Goal: Information Seeking & Learning: Compare options

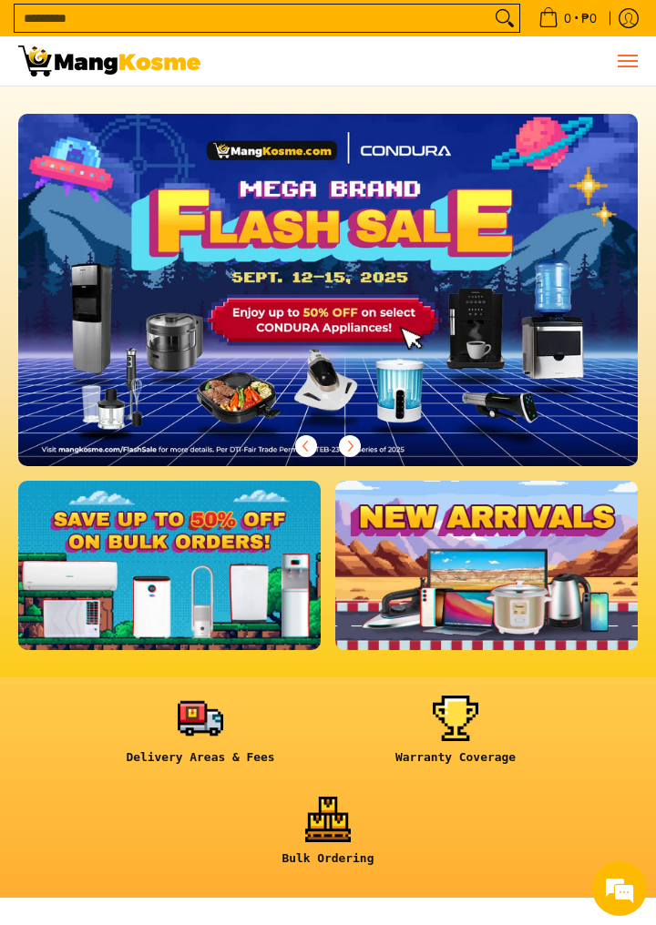
click at [621, 69] on button "Menu" at bounding box center [627, 60] width 22 height 49
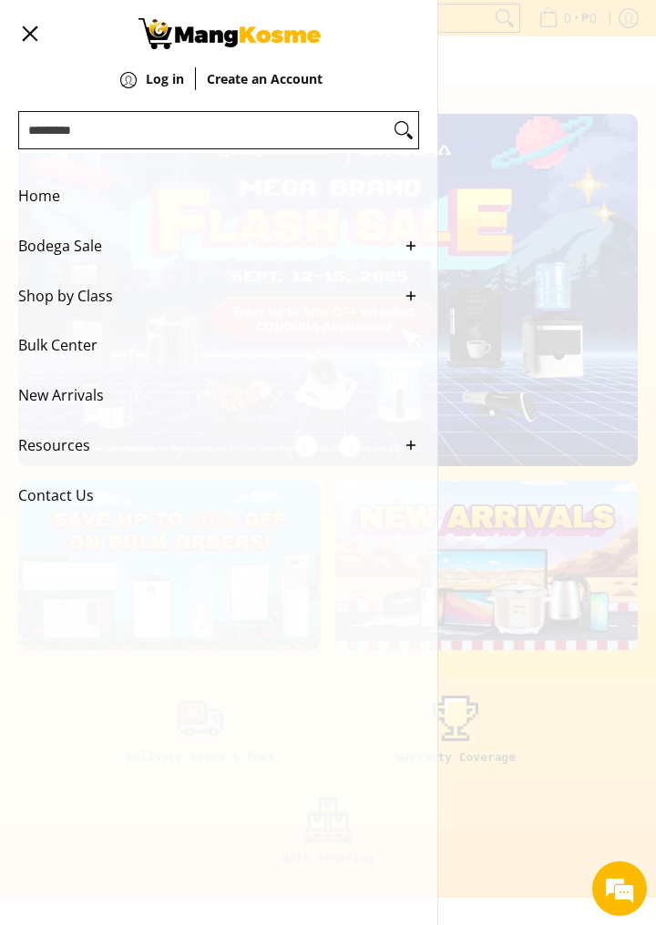
click at [36, 255] on span "Bodega Sale" at bounding box center [204, 246] width 373 height 50
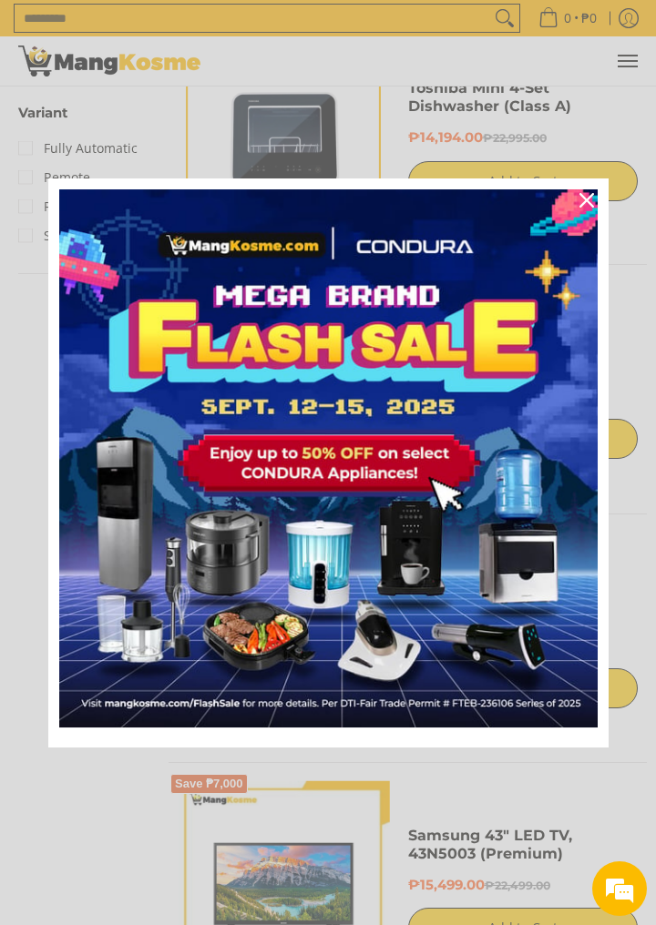
scroll to position [2532, 0]
click at [585, 215] on div "Close" at bounding box center [586, 200] width 29 height 29
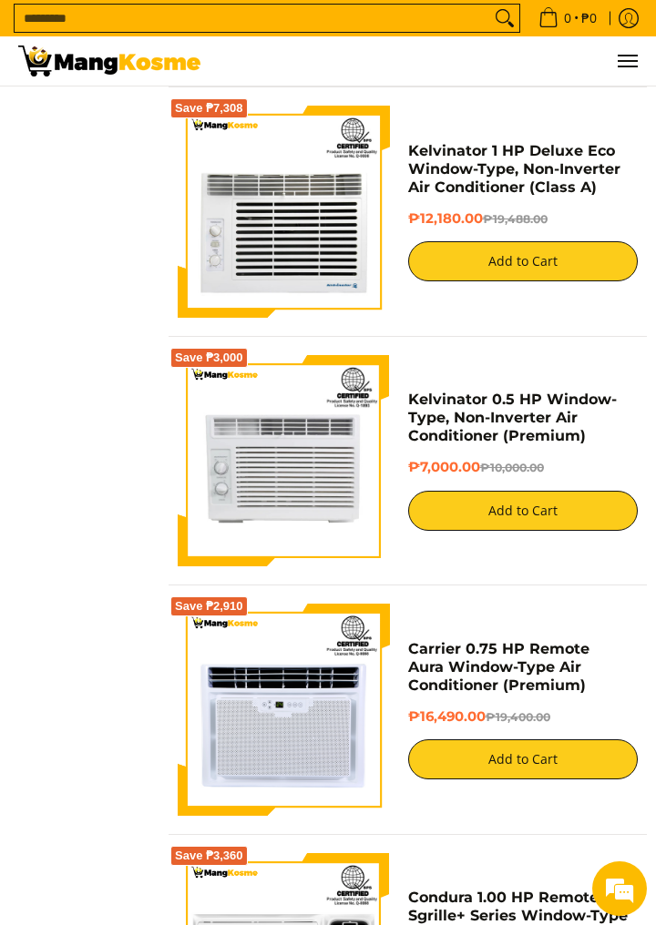
scroll to position [5202, 0]
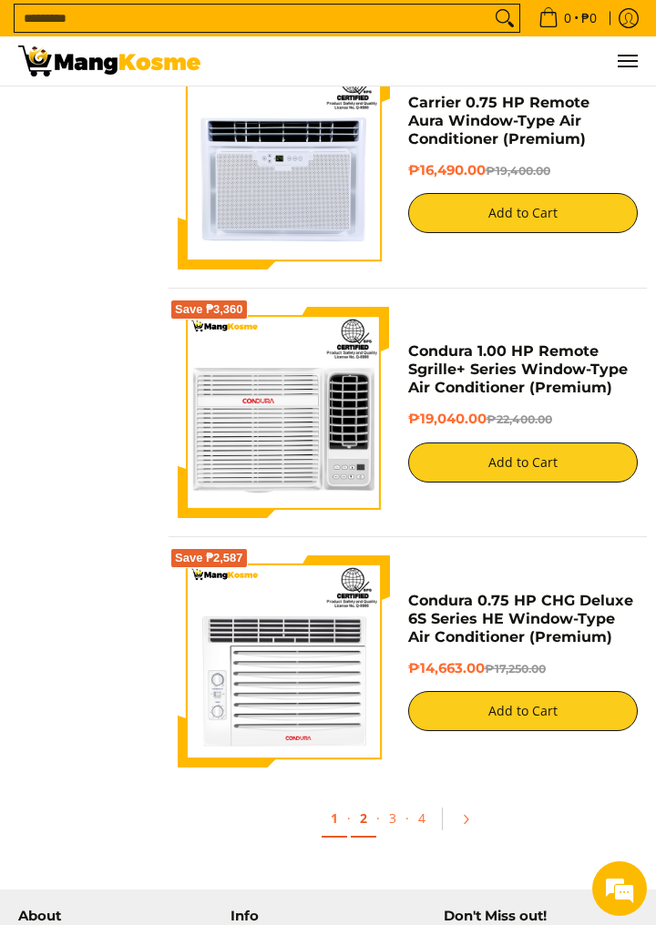
click at [357, 818] on link "2" at bounding box center [364, 819] width 26 height 37
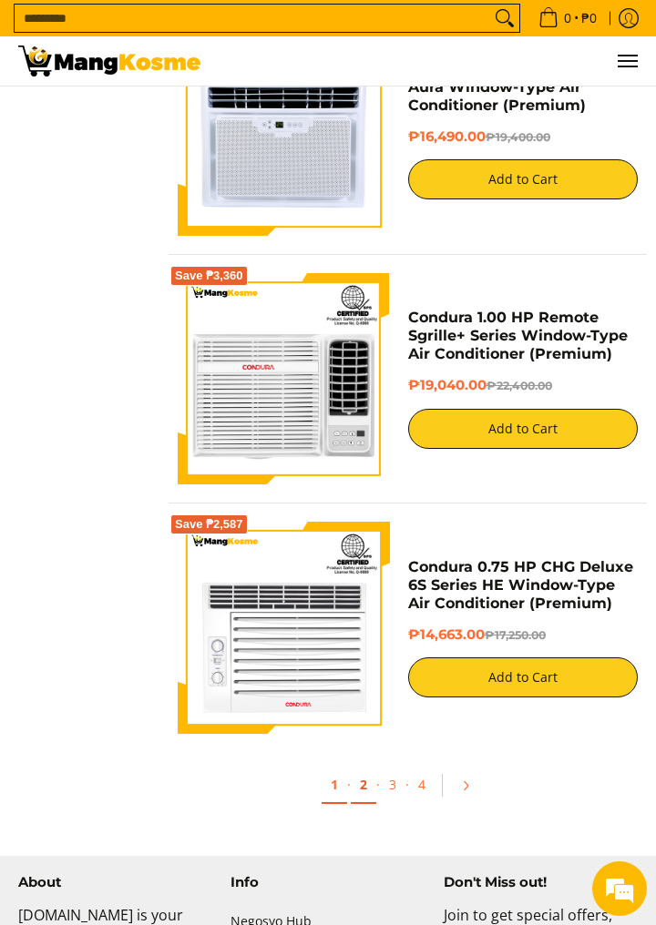
scroll to position [5835, 0]
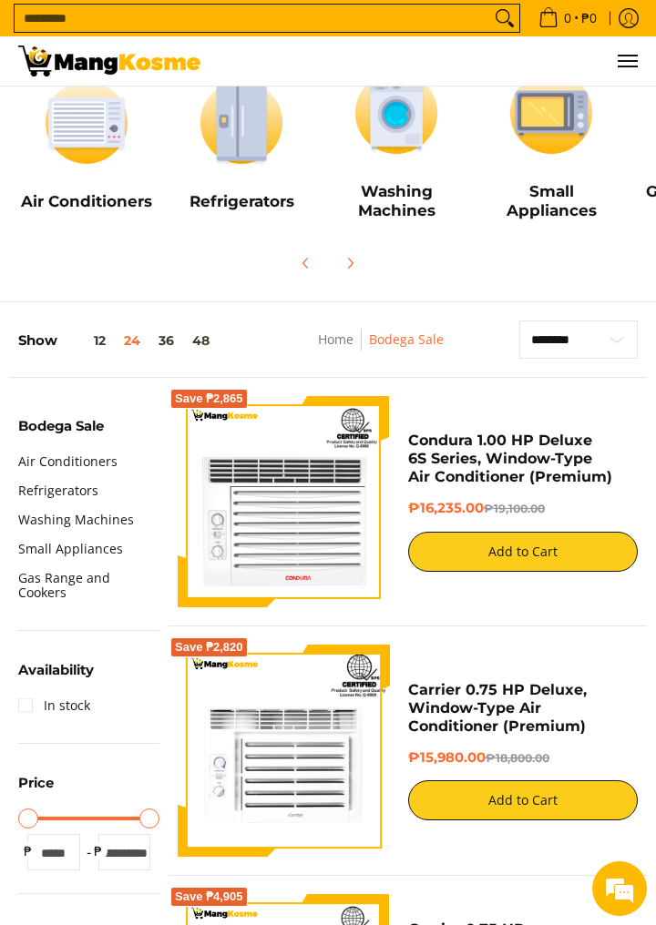
scroll to position [164, 0]
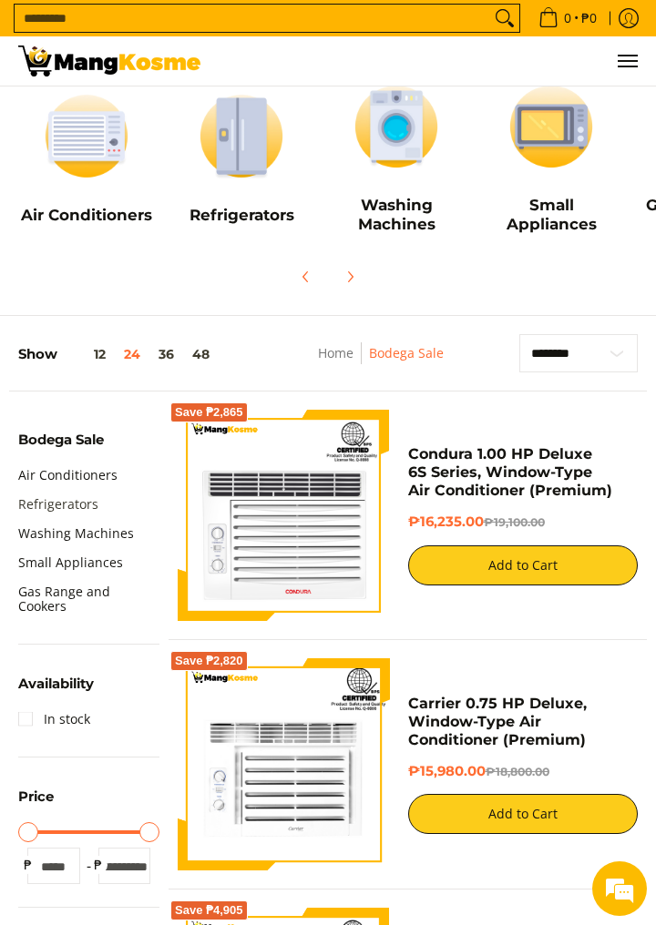
click at [61, 499] on link "Refrigerators" at bounding box center [58, 504] width 80 height 29
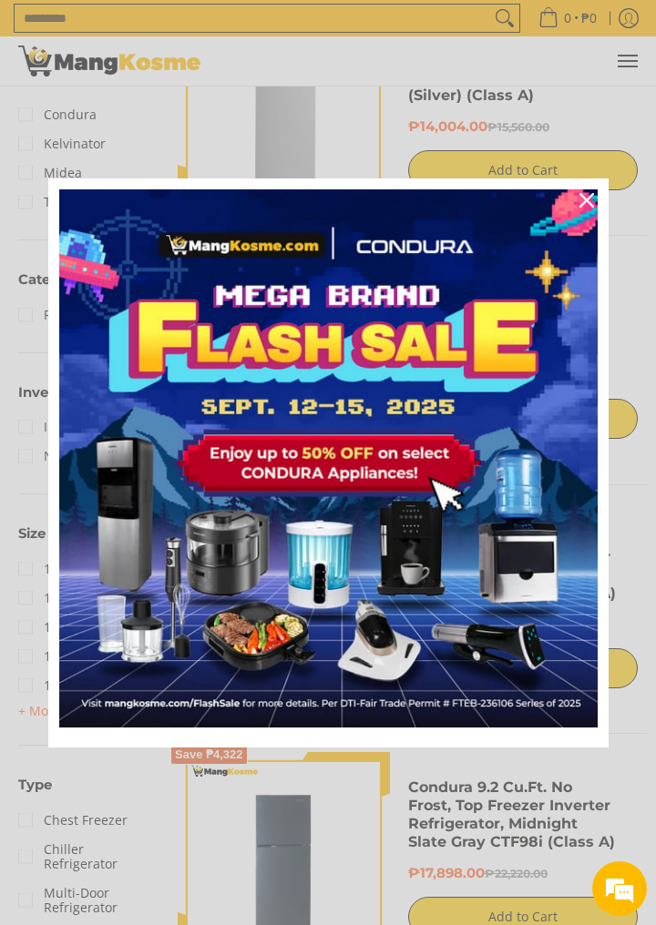
scroll to position [572, 0]
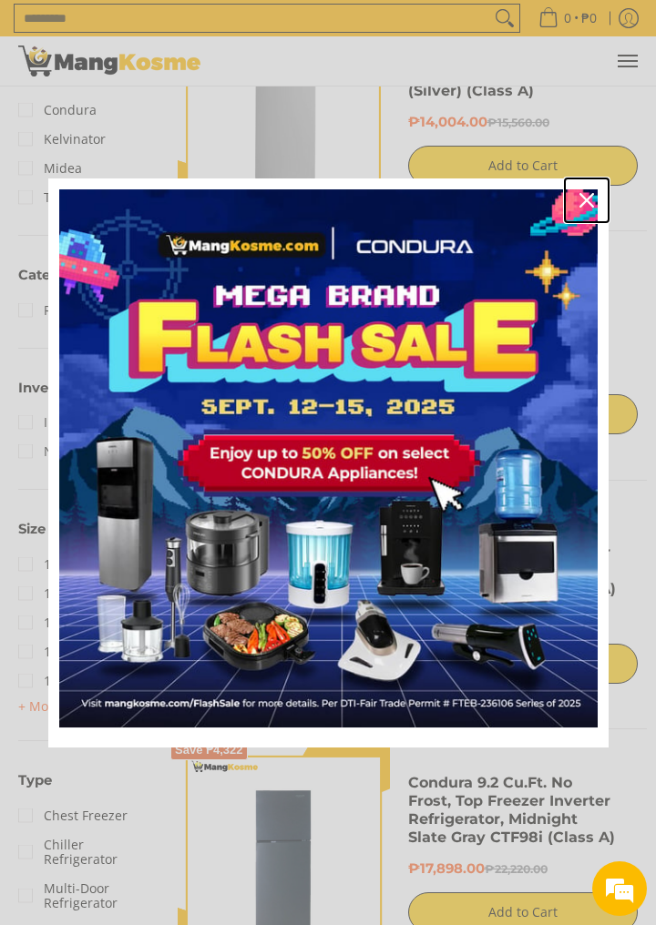
click at [581, 208] on icon "close icon" at bounding box center [586, 200] width 15 height 15
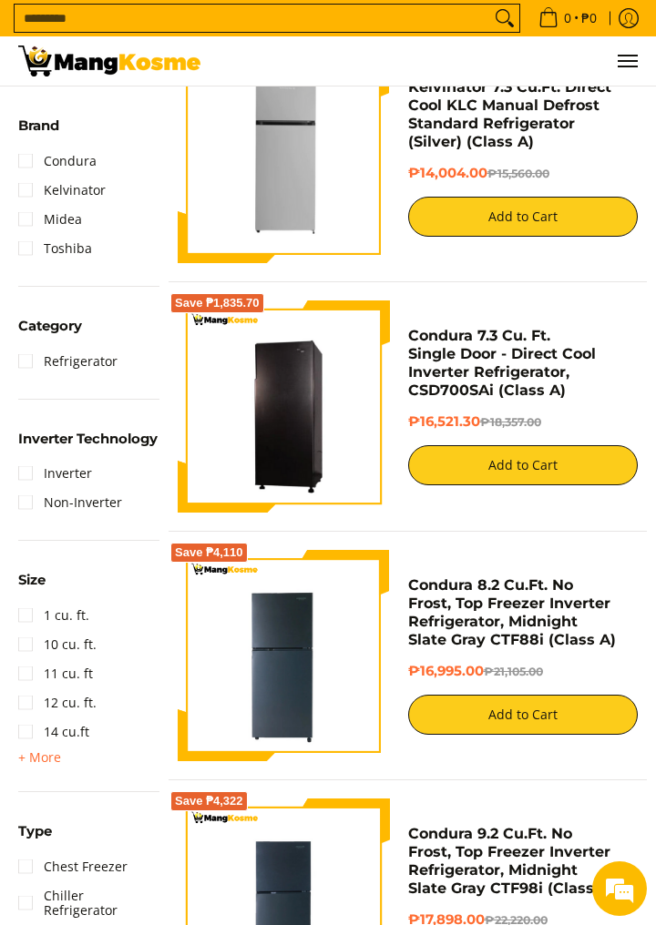
scroll to position [518, 0]
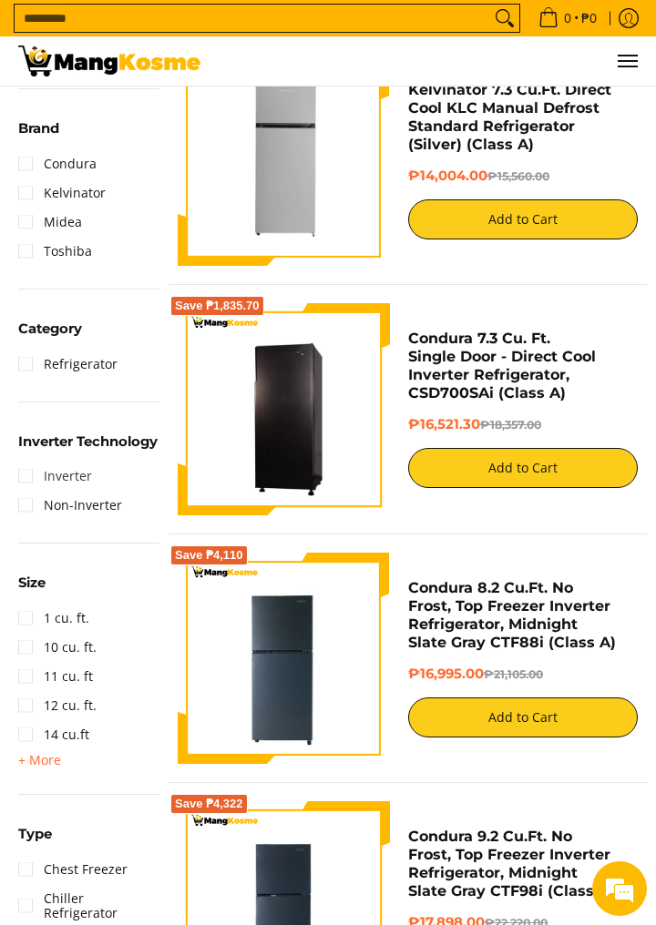
click at [58, 486] on link "Inverter" at bounding box center [55, 476] width 74 height 29
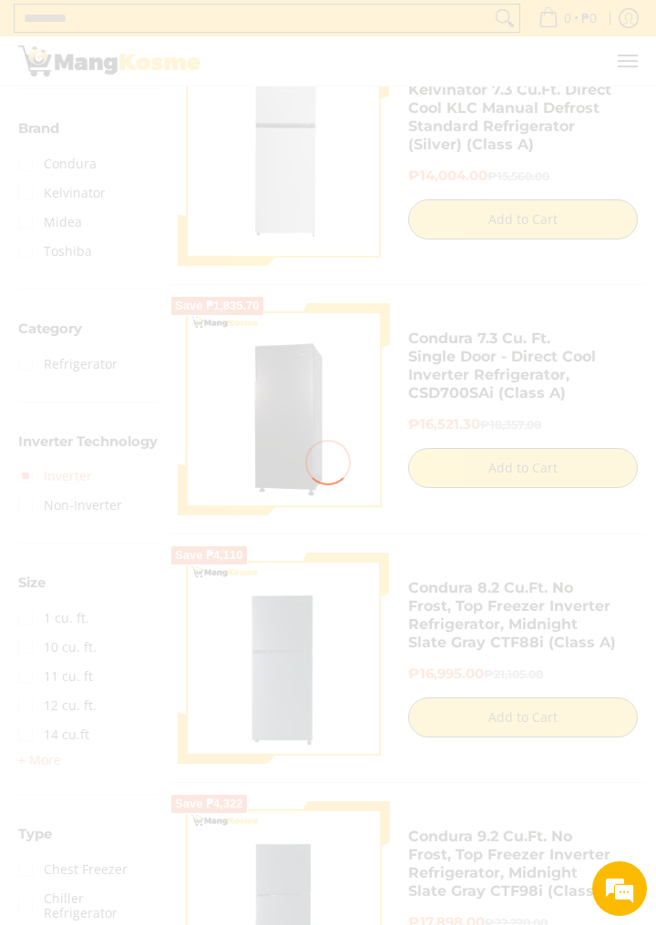
scroll to position [0, 0]
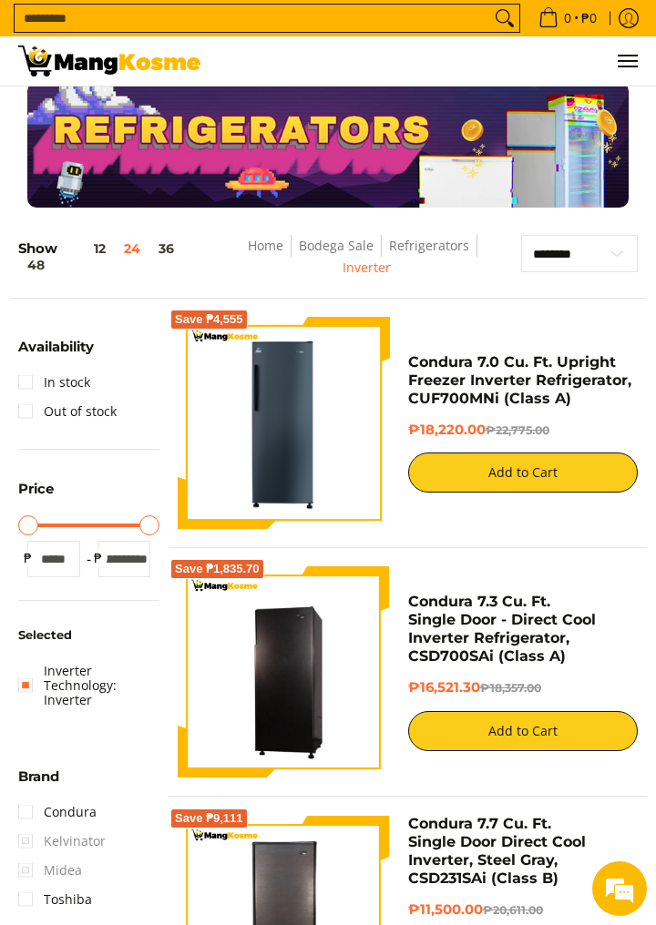
scroll to position [80, 0]
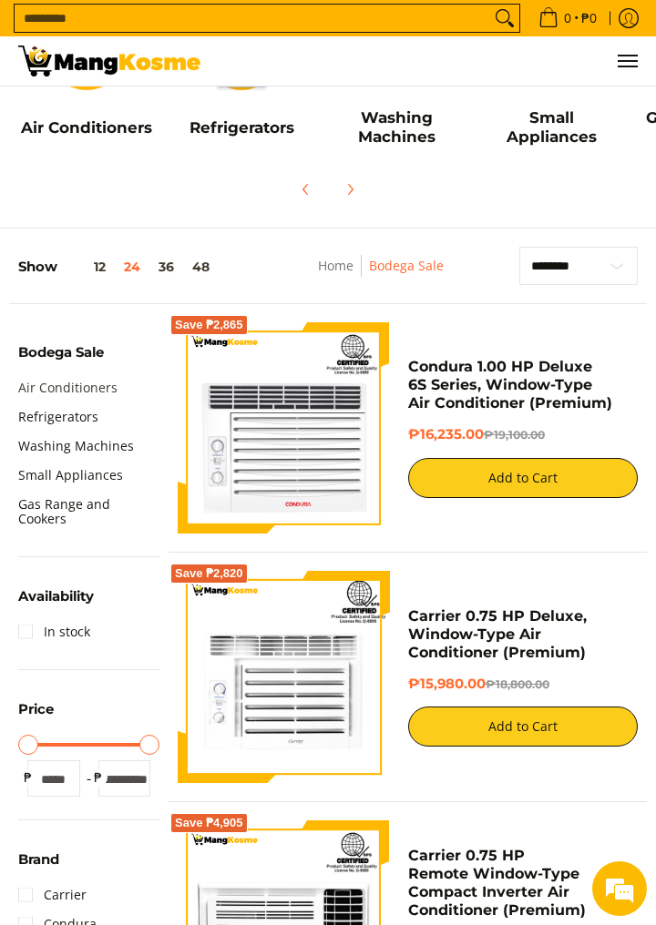
click at [25, 383] on link "Air Conditioners" at bounding box center [67, 387] width 99 height 29
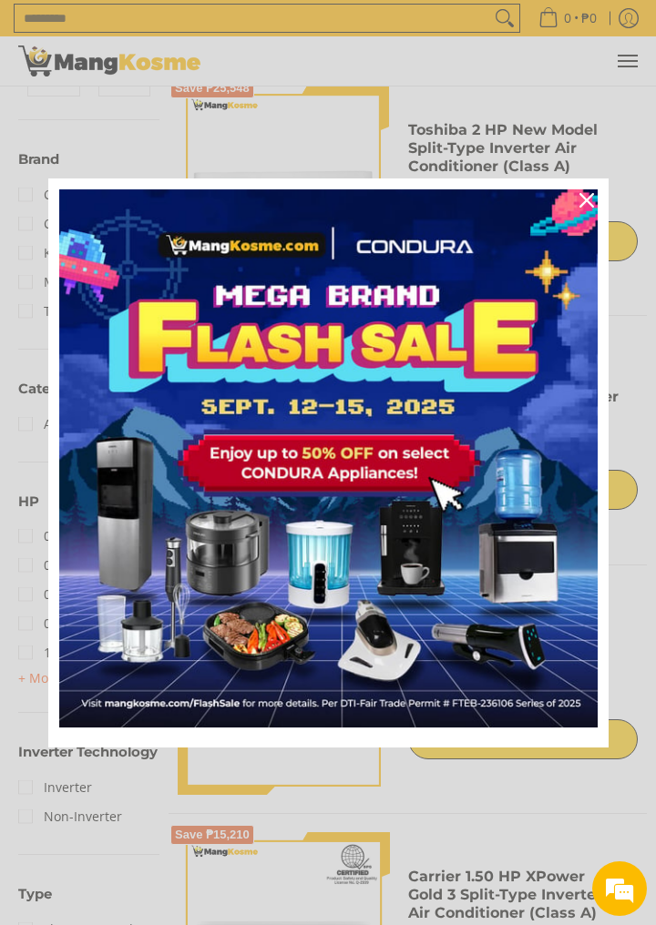
scroll to position [492, 0]
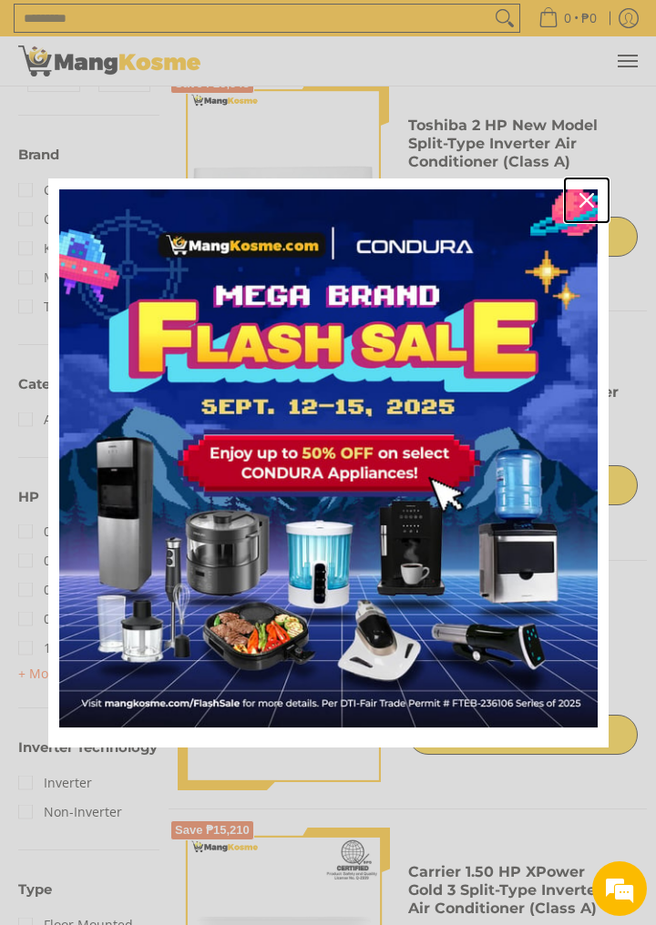
click at [579, 208] on icon "close icon" at bounding box center [586, 200] width 15 height 15
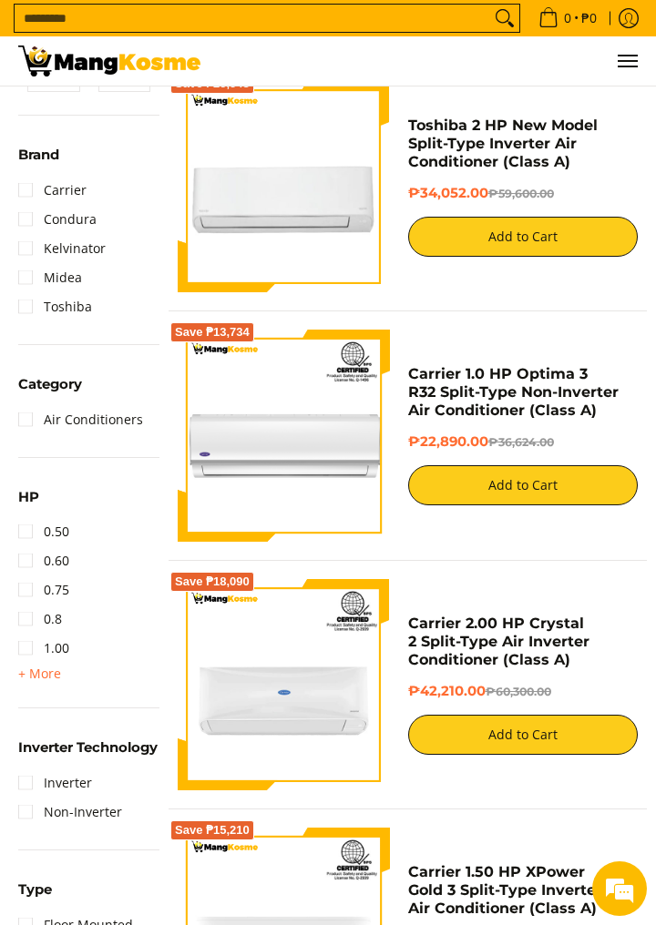
scroll to position [0, 0]
click at [37, 616] on link "0.8" at bounding box center [40, 619] width 44 height 29
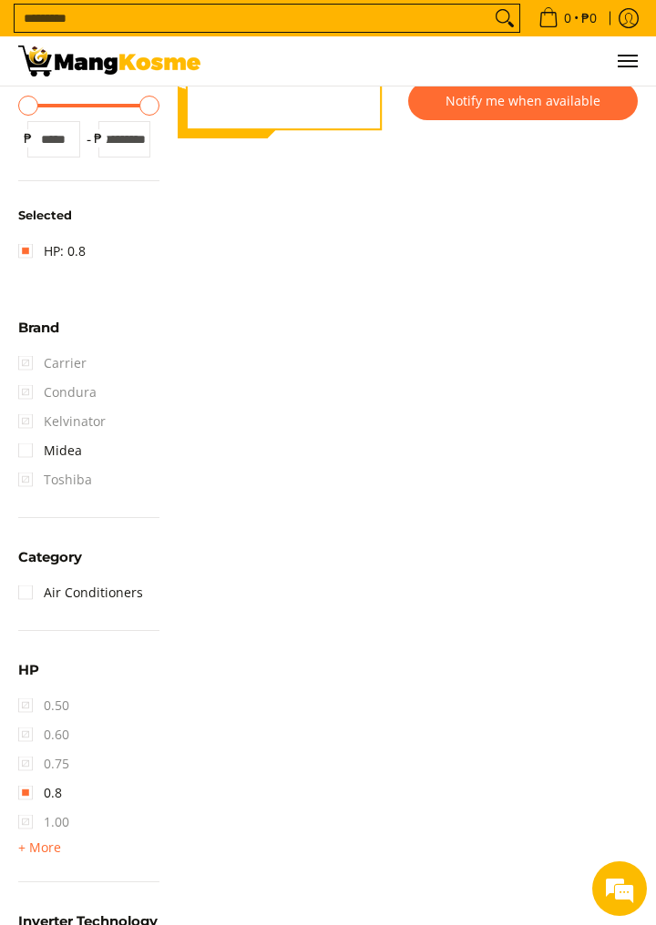
scroll to position [409, 0]
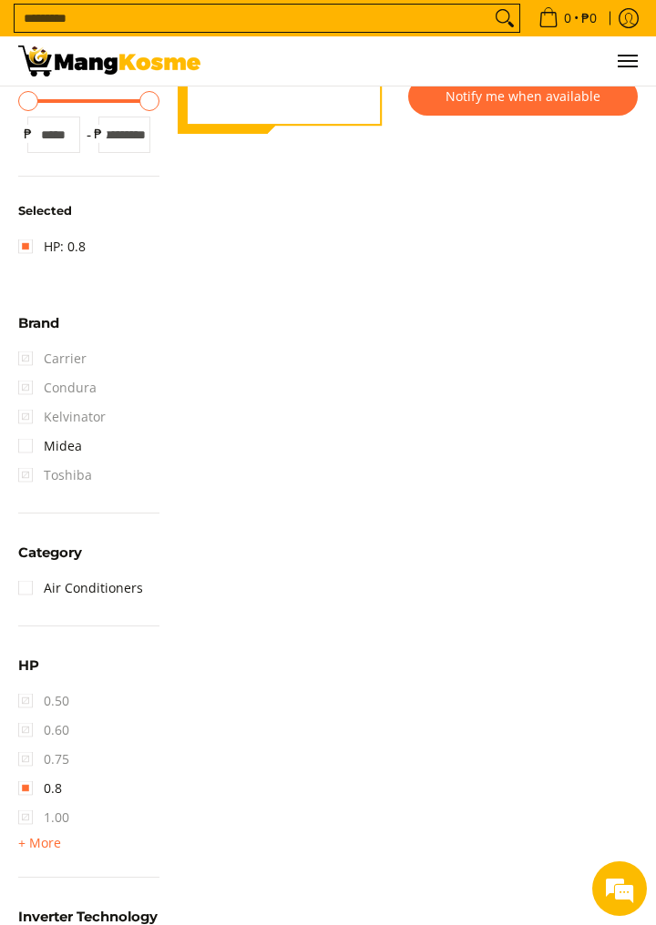
click at [26, 757] on span "0.75" at bounding box center [43, 759] width 51 height 29
click at [39, 748] on span "0.75" at bounding box center [43, 759] width 51 height 29
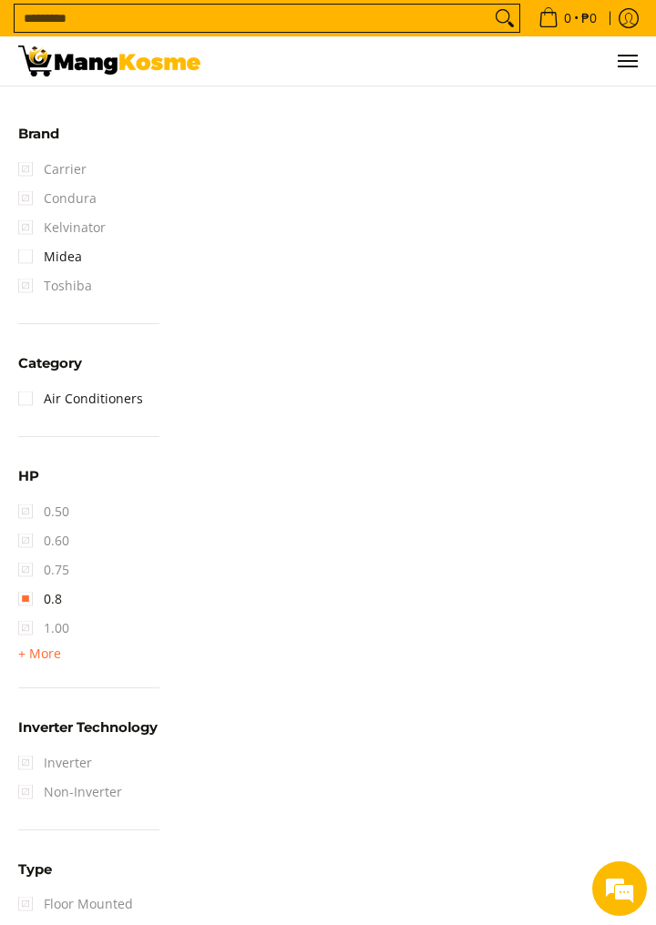
scroll to position [609, 0]
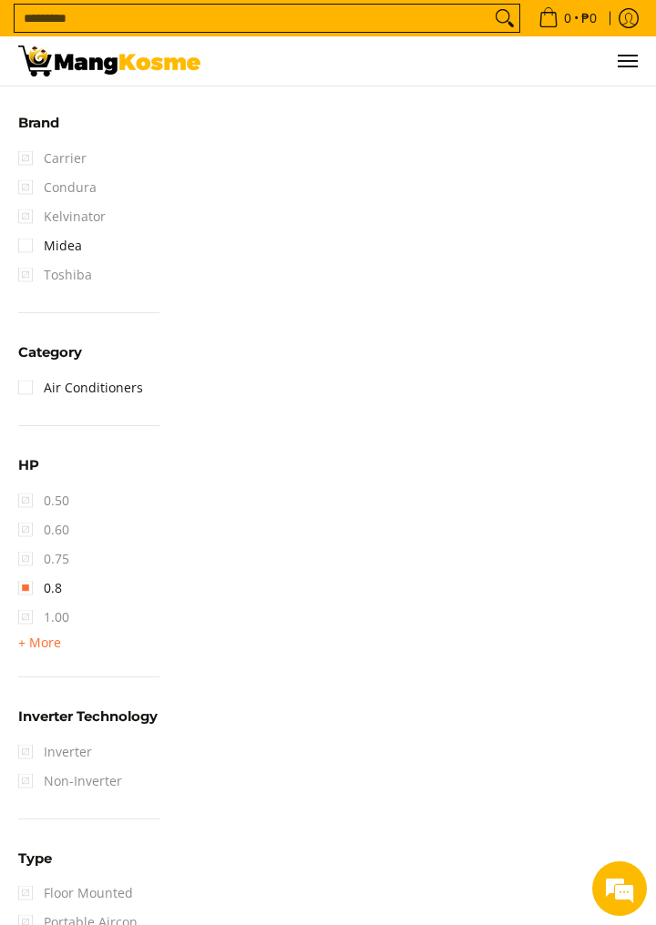
click at [26, 738] on summary "Inverter Technology" at bounding box center [87, 723] width 139 height 27
click at [30, 924] on link "Window Type" at bounding box center [71, 922] width 107 height 29
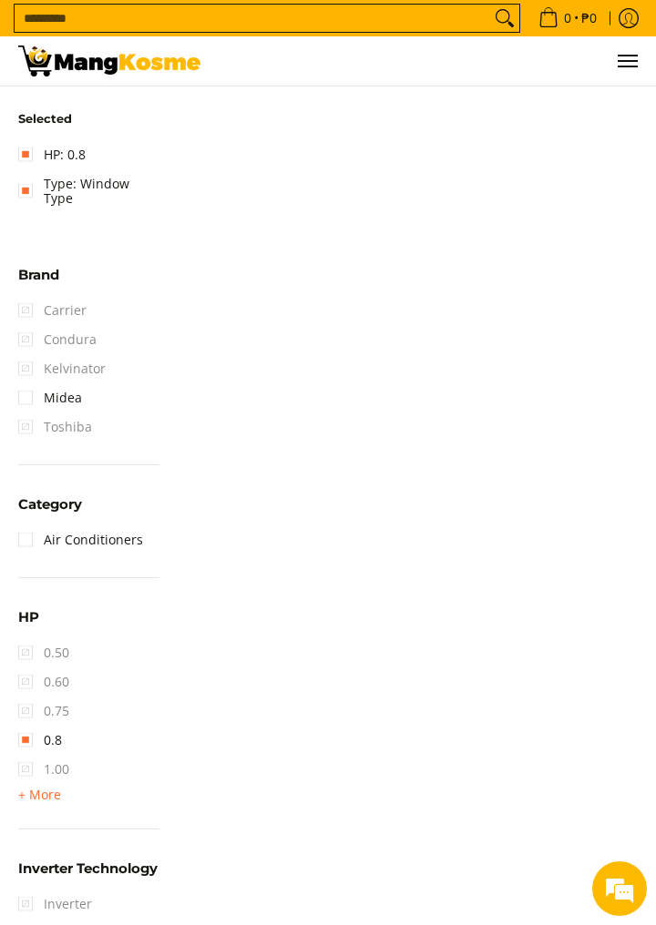
scroll to position [536, 0]
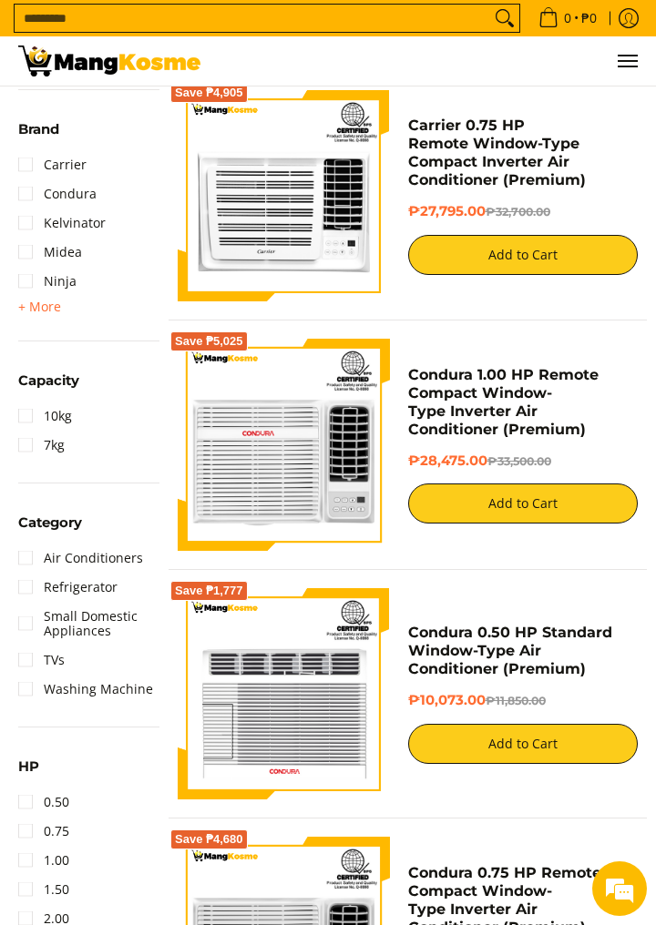
scroll to position [983, 0]
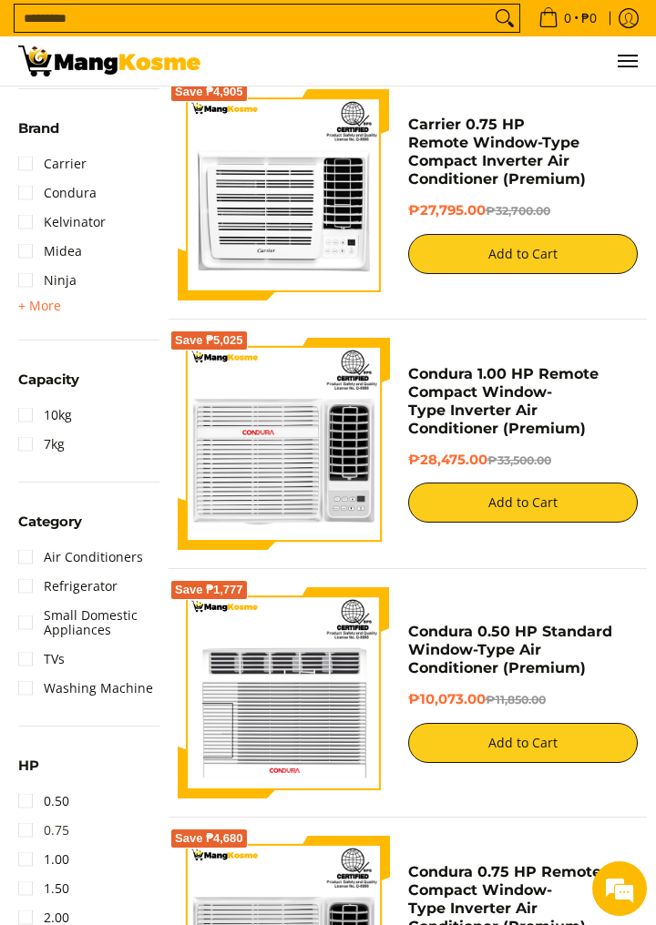
click at [31, 816] on link "0.75" at bounding box center [43, 830] width 51 height 29
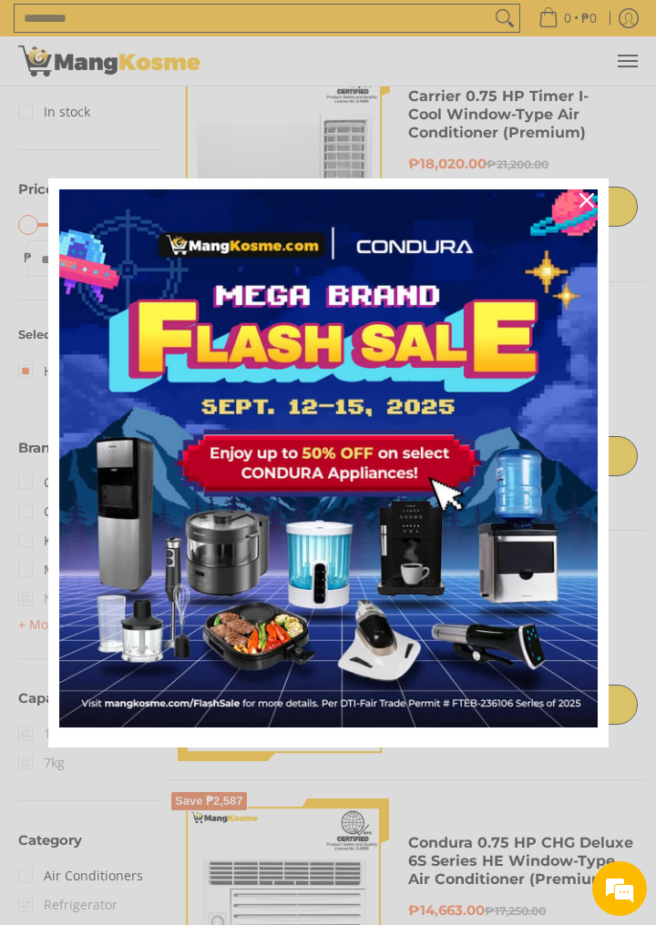
scroll to position [773, 0]
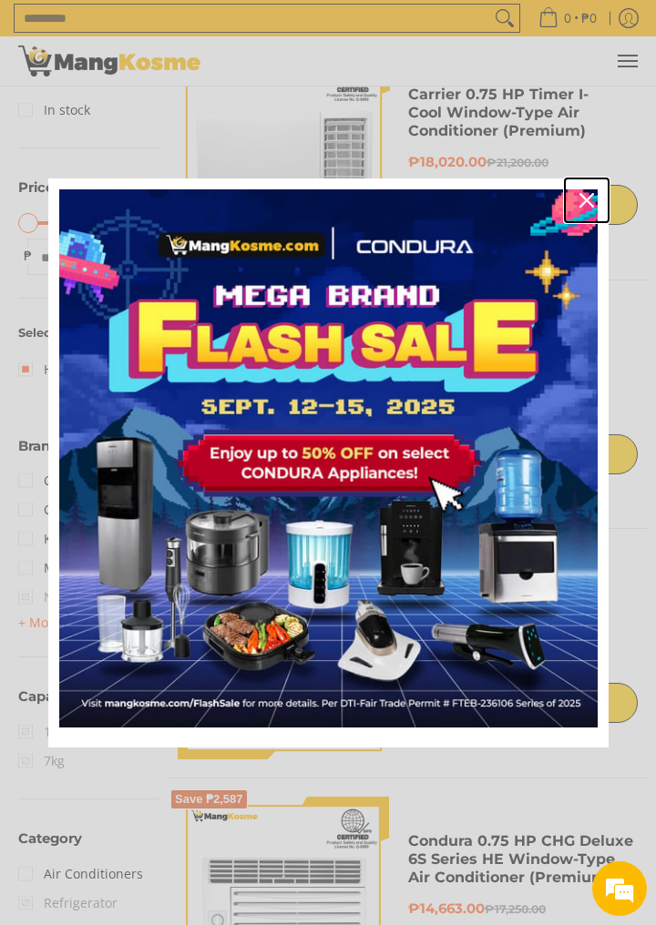
click at [572, 215] on div "Close" at bounding box center [586, 200] width 29 height 29
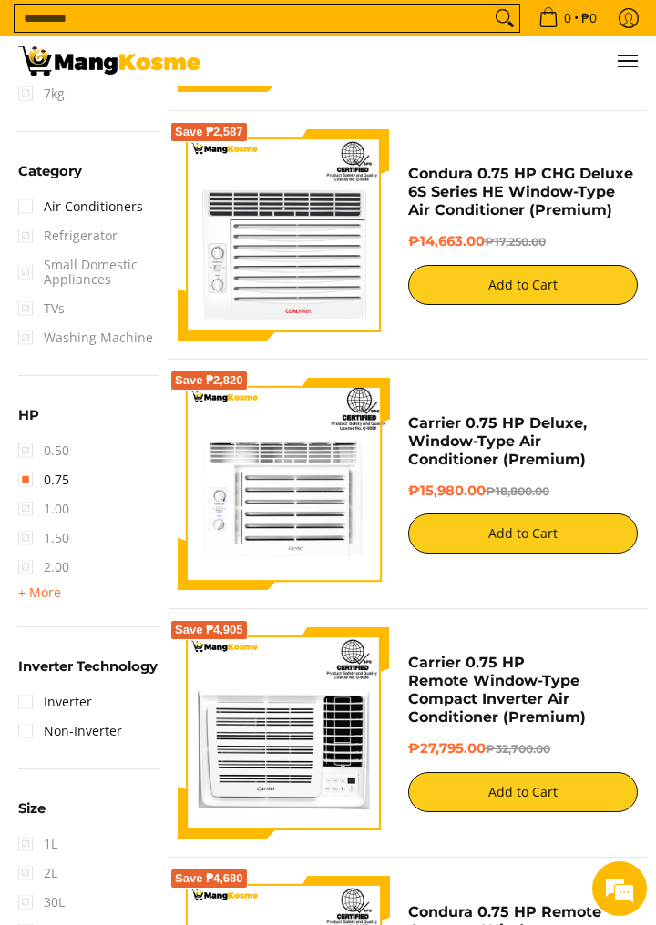
scroll to position [1438, 0]
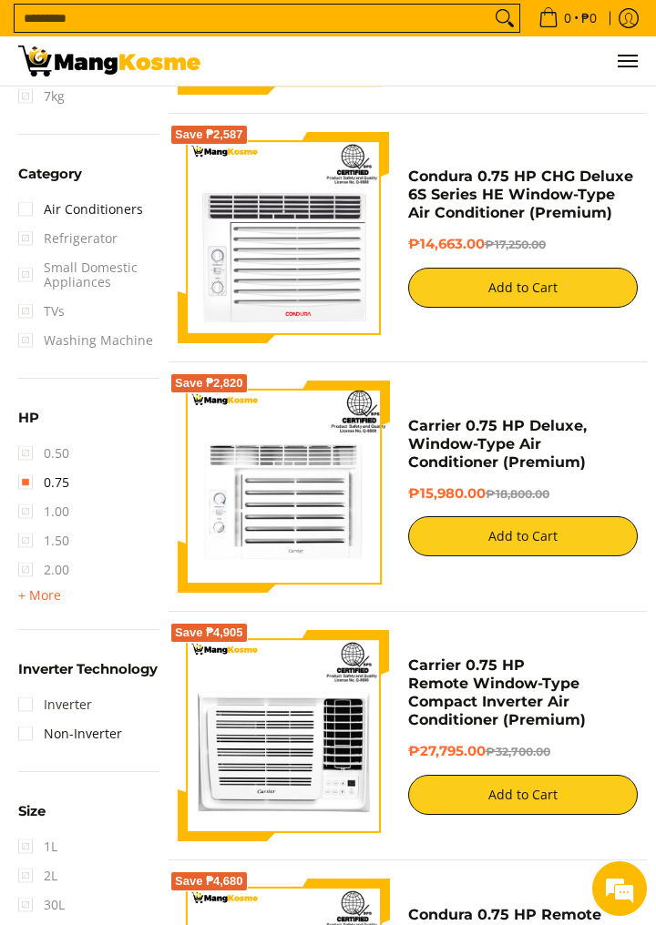
click at [20, 690] on link "Inverter" at bounding box center [55, 704] width 74 height 29
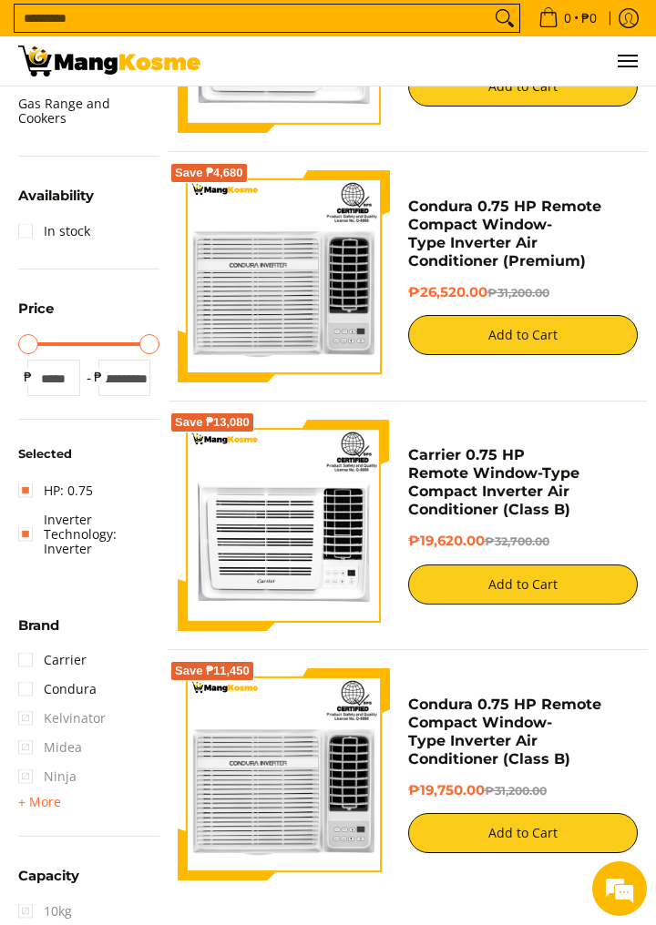
scroll to position [652, 0]
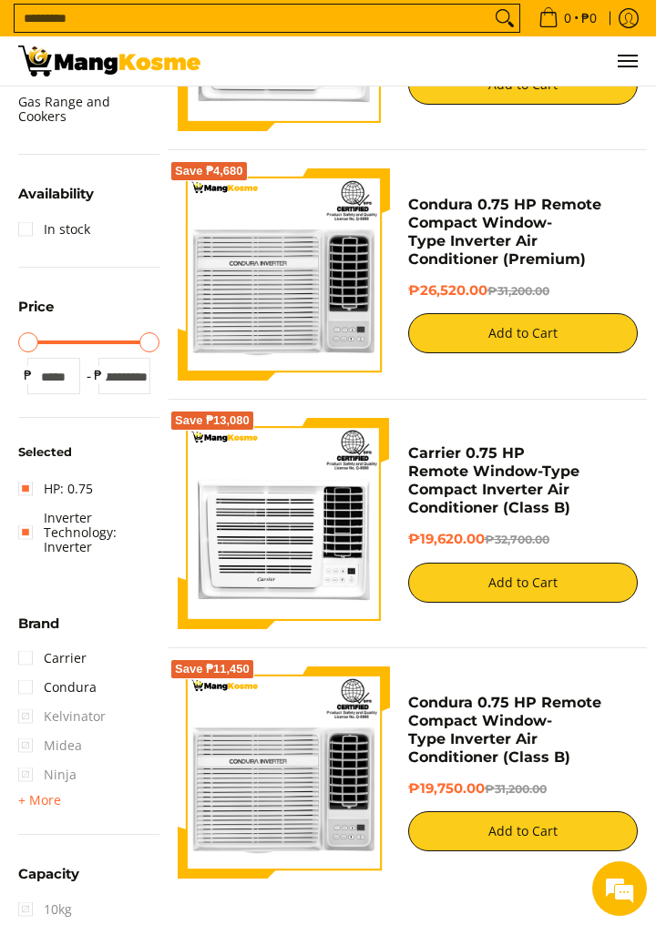
click at [247, 530] on img at bounding box center [284, 524] width 212 height 212
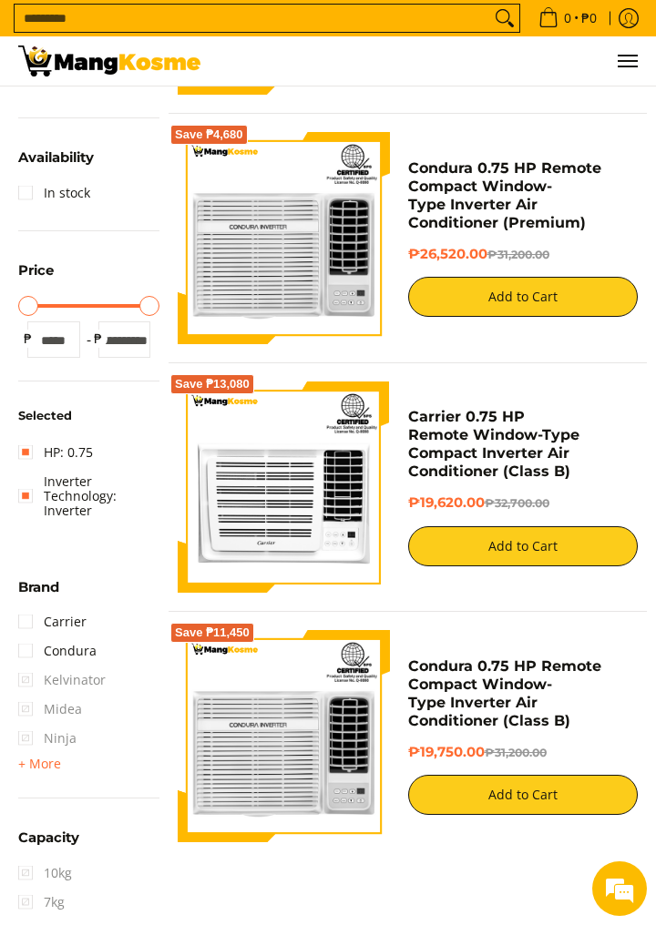
scroll to position [724, 0]
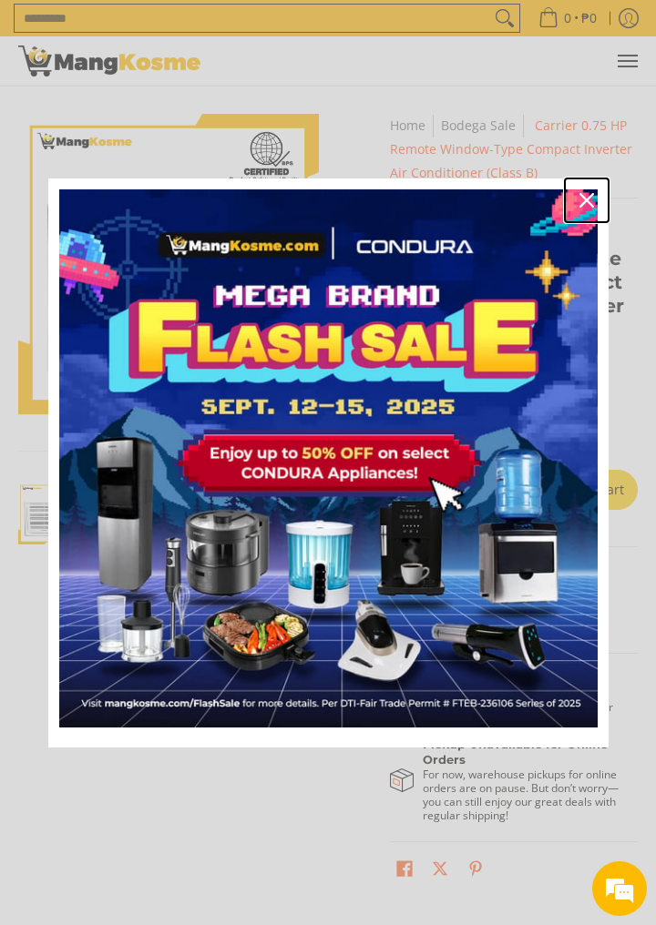
click at [587, 204] on icon "close icon" at bounding box center [586, 200] width 15 height 15
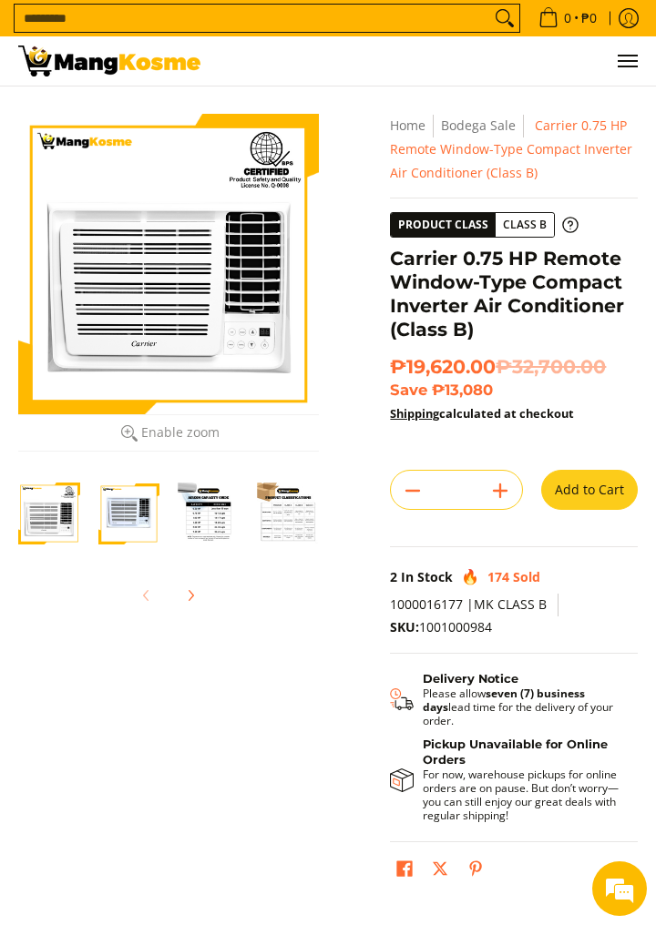
click at [54, 523] on img "Carrier 0.75 HP Remote Window-Type Compact Inverter Air Conditioner (Class B)-1" at bounding box center [49, 514] width 62 height 62
click at [209, 521] on img "Carrier 0.75 HP Remote Window-Type Compact Inverter Air Conditioner (Class B)-3" at bounding box center [209, 514] width 62 height 62
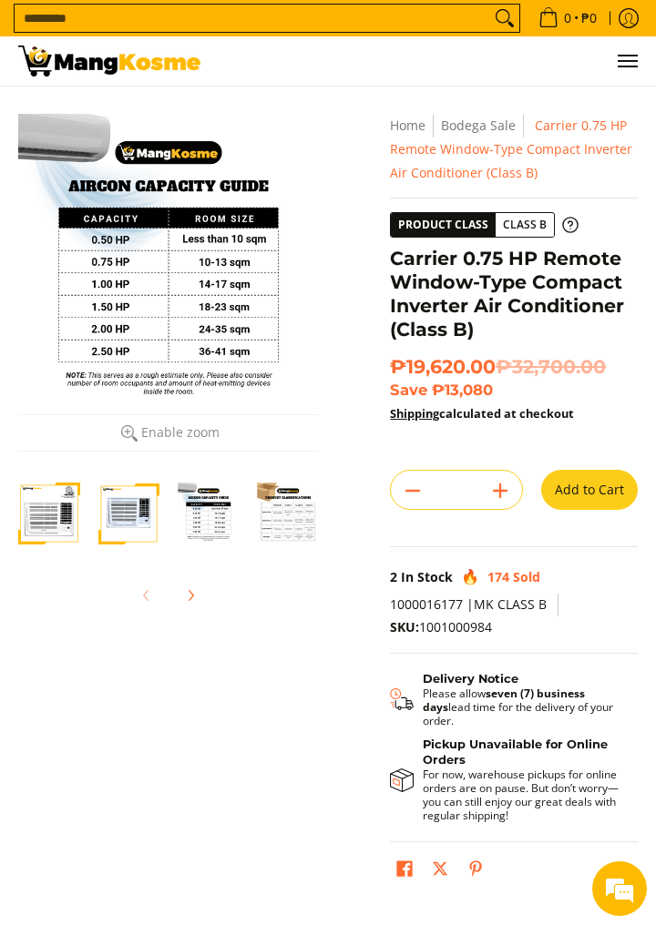
click at [56, 523] on img "Carrier 0.75 HP Remote Window-Type Compact Inverter Air Conditioner (Class B)-1" at bounding box center [49, 514] width 62 height 62
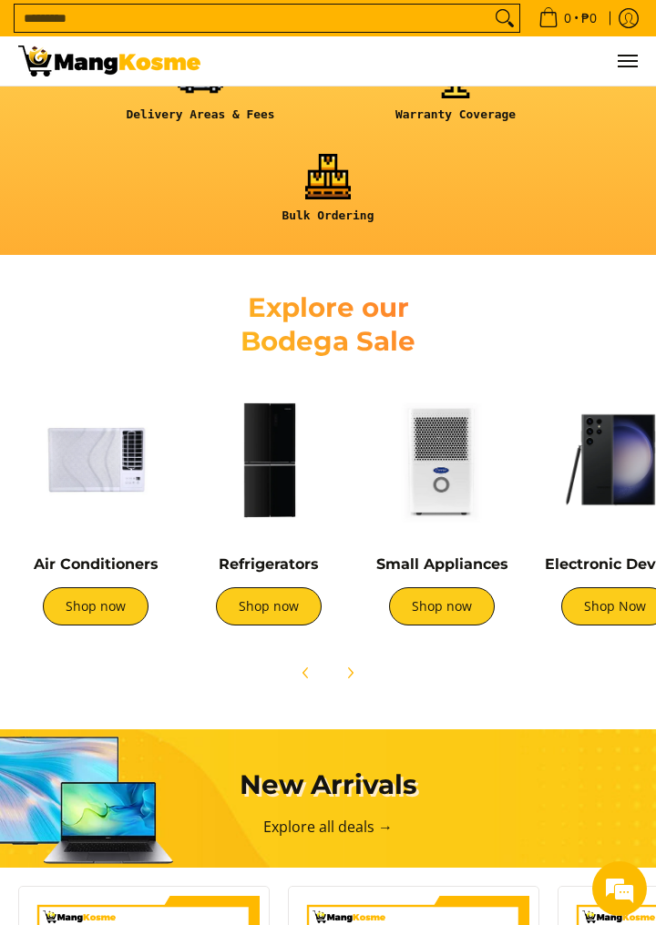
scroll to position [644, 0]
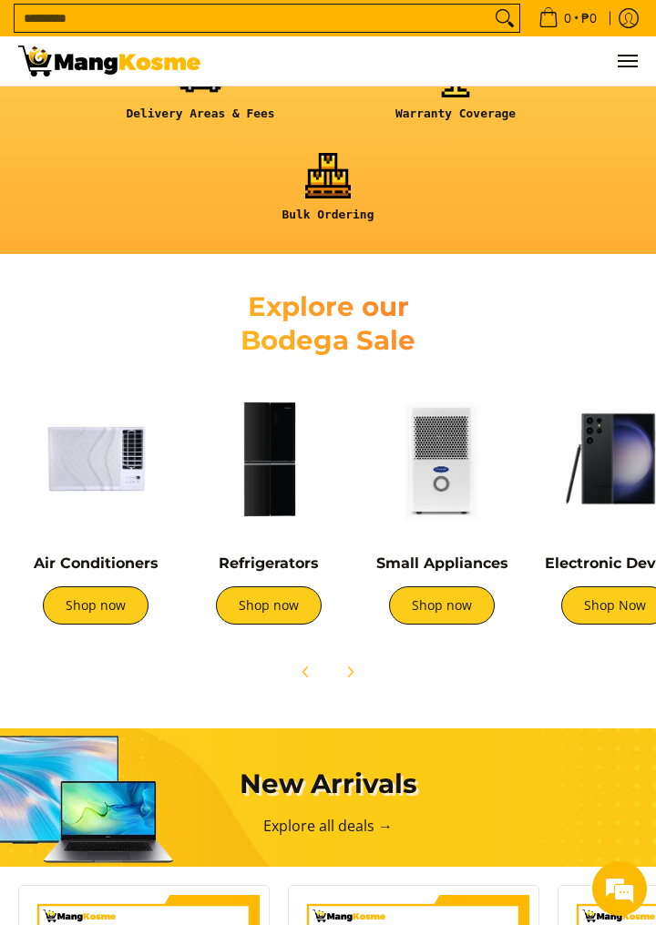
click at [260, 610] on link "Shop now" at bounding box center [269, 606] width 106 height 38
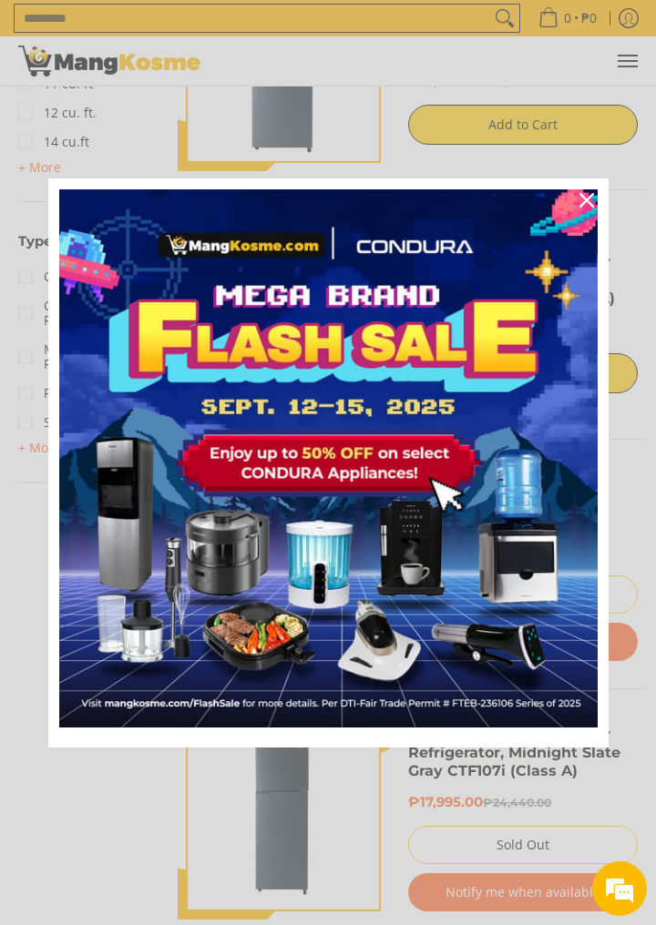
scroll to position [1113, 0]
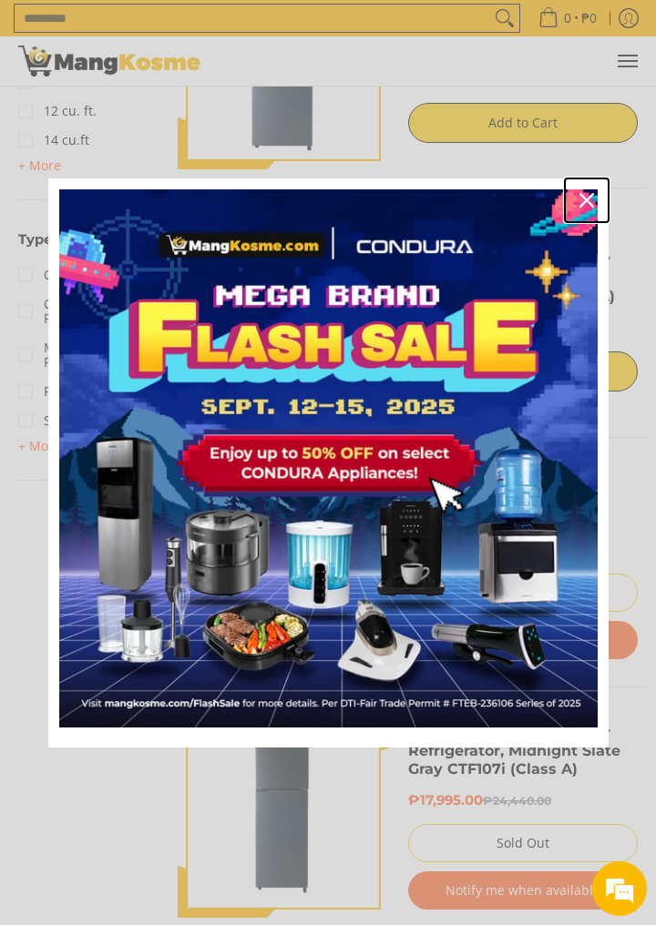
click at [586, 208] on icon "close icon" at bounding box center [586, 200] width 15 height 15
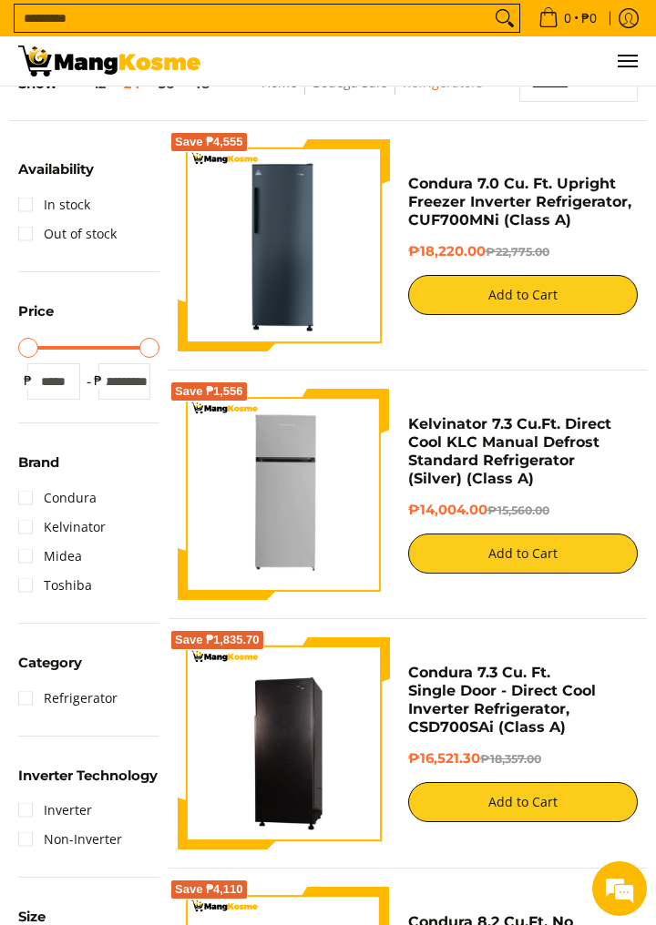
scroll to position [0, 0]
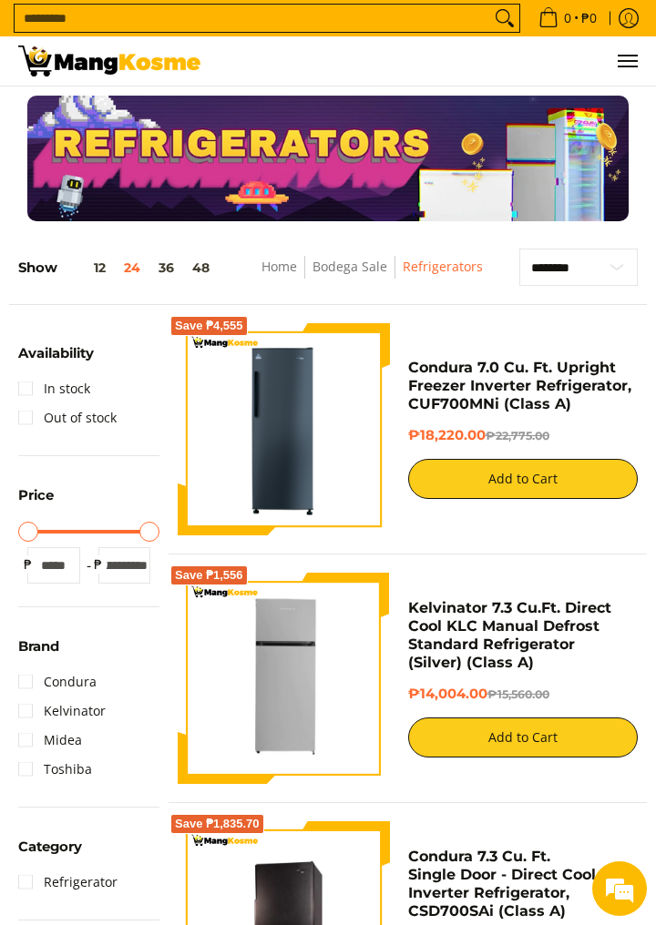
click at [145, 75] on img at bounding box center [109, 61] width 182 height 31
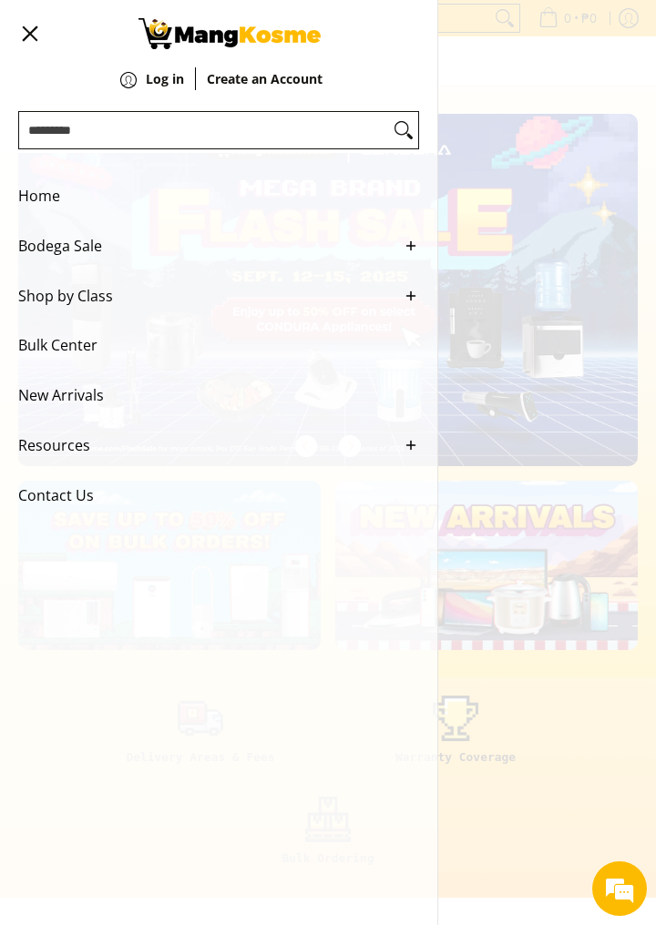
click at [37, 311] on span "Shop by Class" at bounding box center [204, 296] width 373 height 50
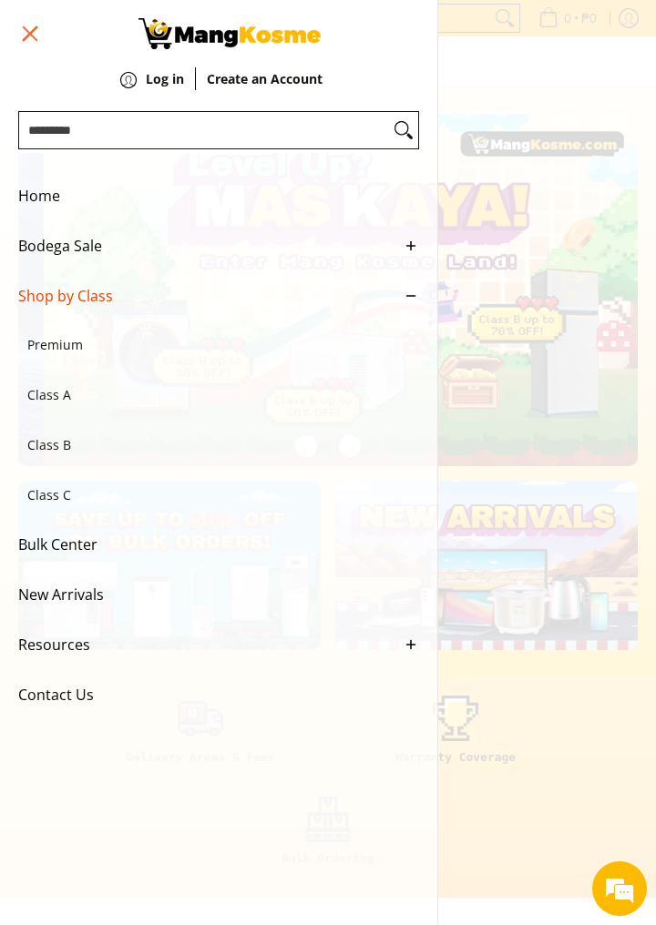
scroll to position [0, 619]
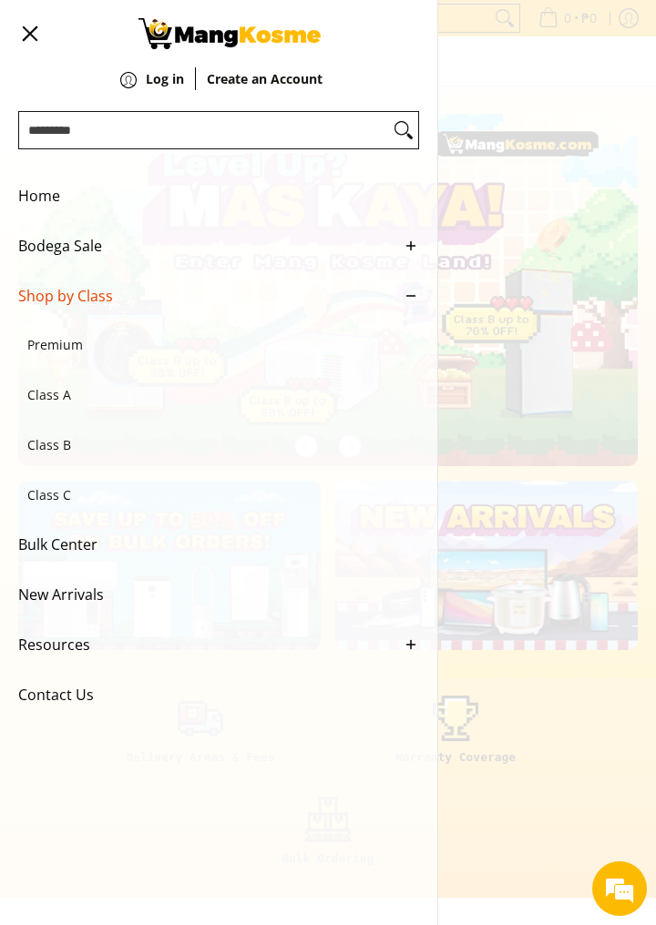
click at [28, 371] on span "Premium" at bounding box center [209, 346] width 364 height 50
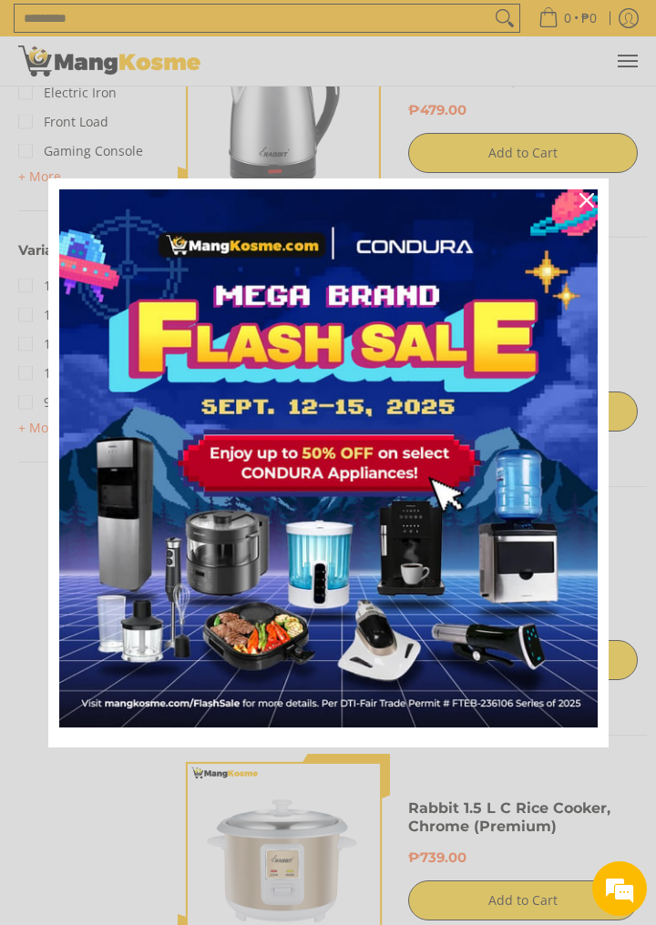
scroll to position [2060, 0]
click at [594, 215] on div "Close" at bounding box center [586, 200] width 29 height 29
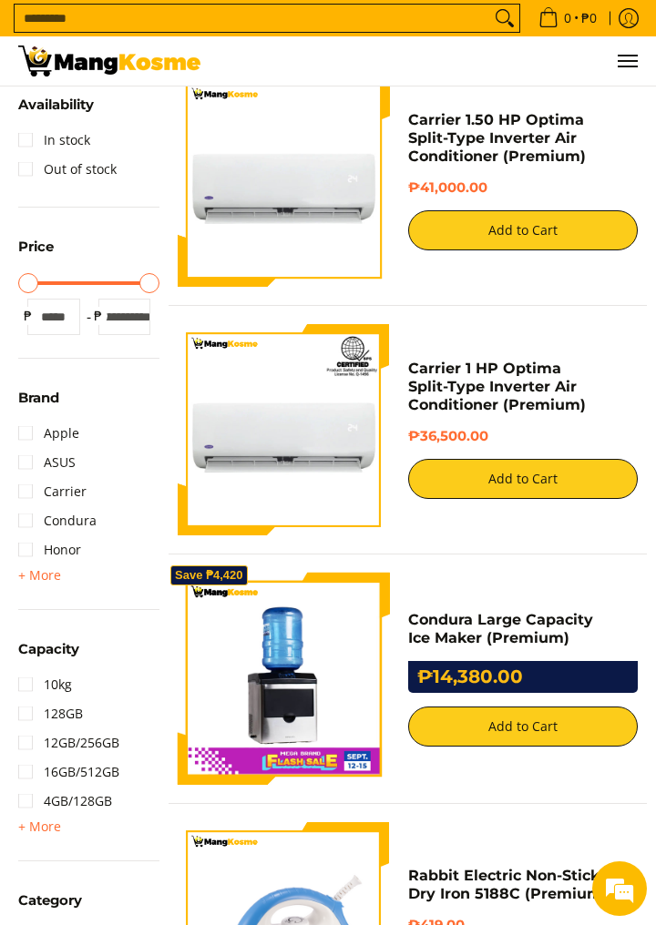
scroll to position [0, 0]
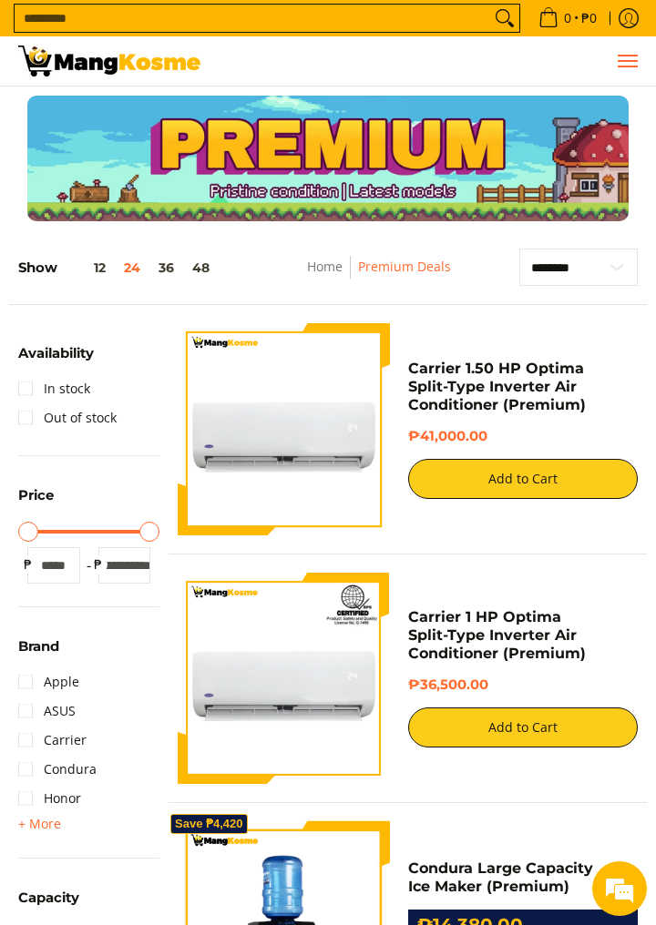
click at [626, 61] on span "Menu" at bounding box center [627, 61] width 22 height 0
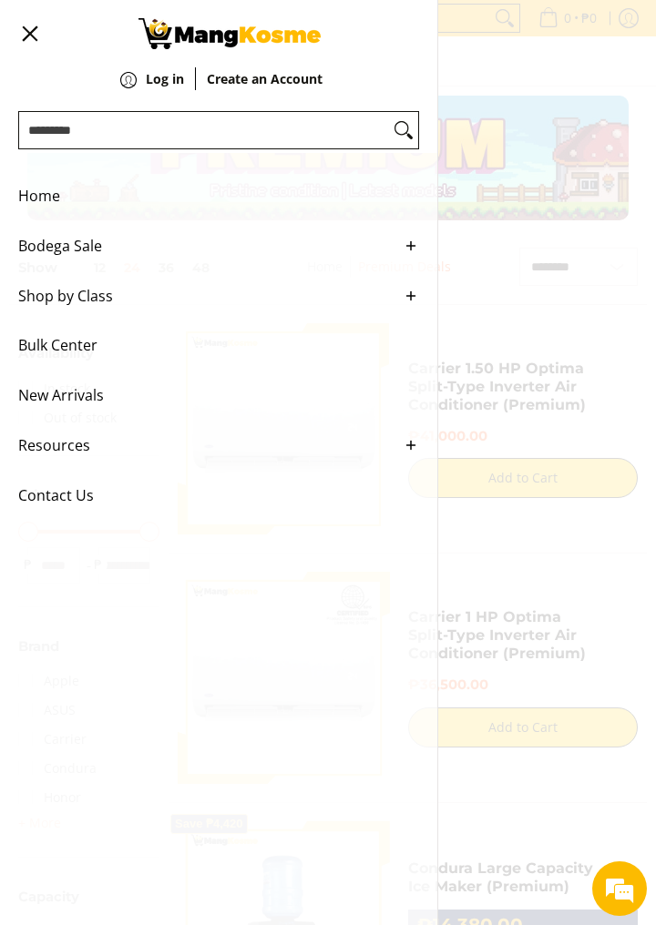
click at [62, 270] on span "Bodega Sale" at bounding box center [204, 246] width 373 height 50
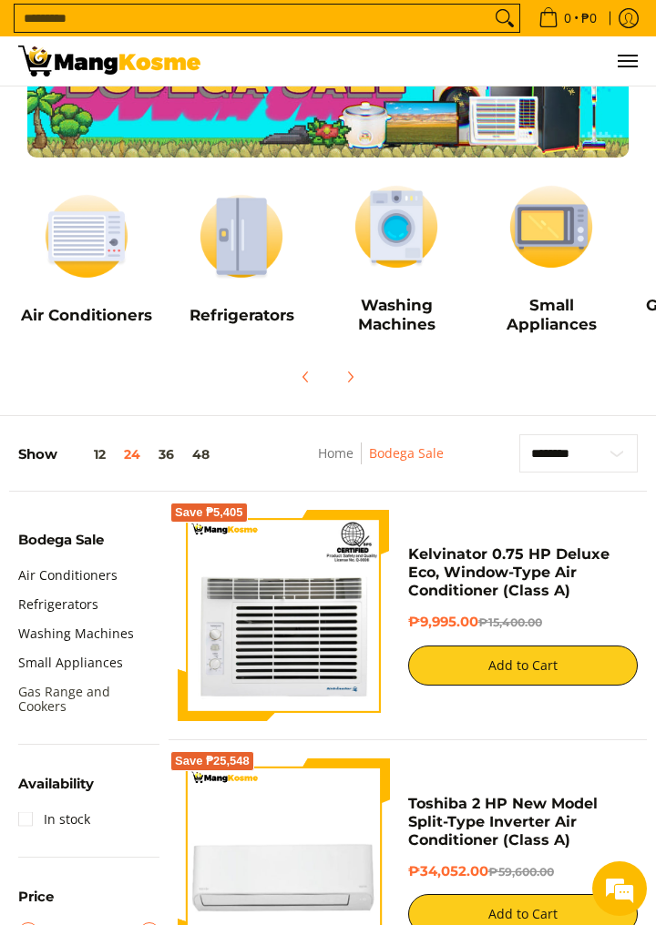
click at [27, 701] on link "Gas Range and Cookers" at bounding box center [88, 700] width 141 height 44
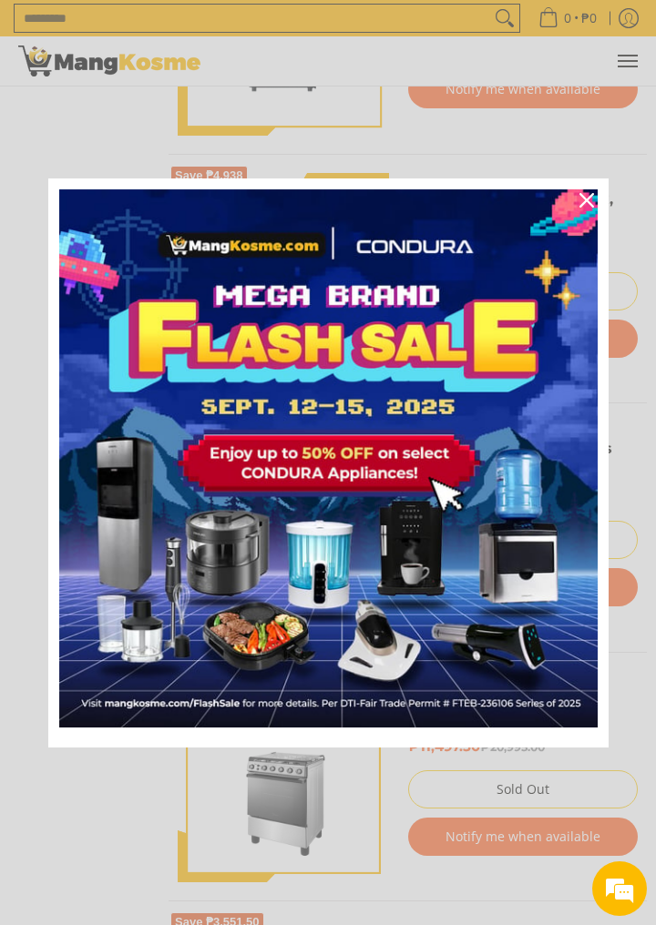
scroll to position [1903, 0]
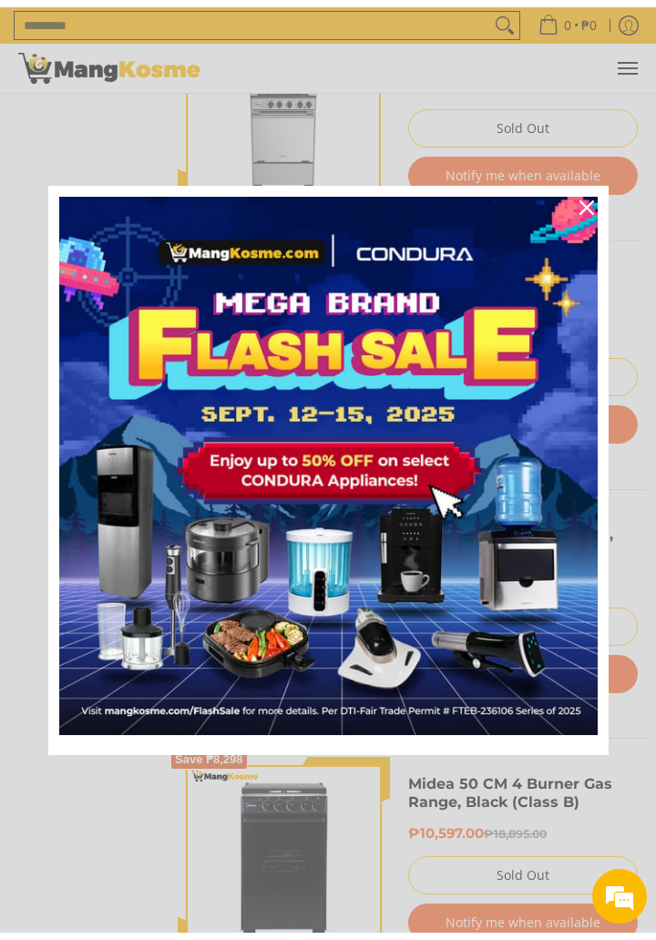
scroll to position [1571, 0]
